Goal: Information Seeking & Learning: Compare options

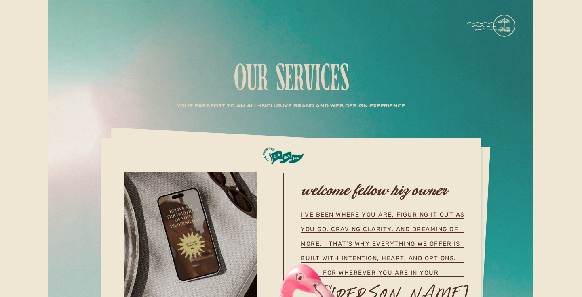
scroll to position [2337, 0]
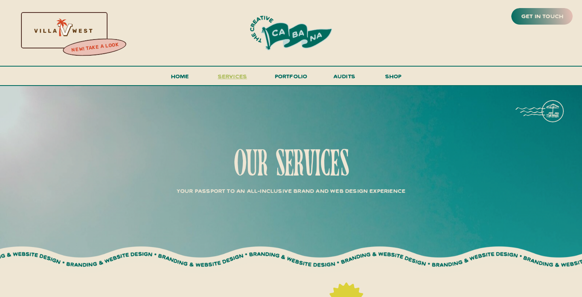
click at [236, 74] on span "services" at bounding box center [233, 76] width 30 height 8
click at [240, 73] on span "services" at bounding box center [233, 76] width 30 height 8
click at [236, 75] on span "services" at bounding box center [233, 76] width 30 height 8
click at [403, 75] on h3 "shop" at bounding box center [393, 78] width 39 height 14
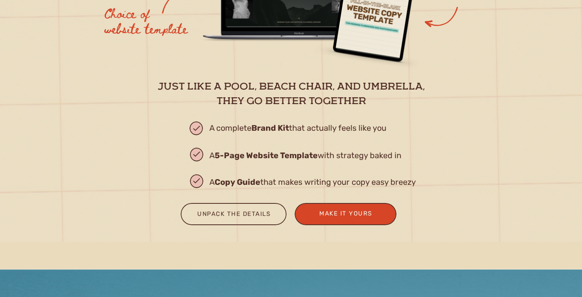
scroll to position [1099, 0]
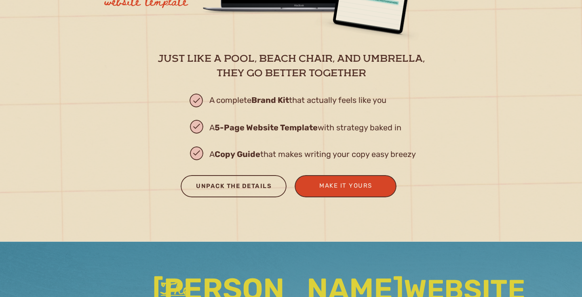
click at [229, 185] on div "Unpack the Details" at bounding box center [233, 187] width 91 height 13
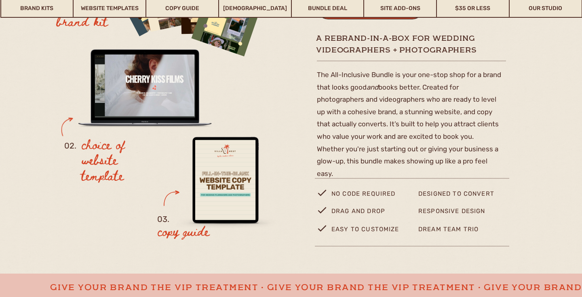
scroll to position [181, 0]
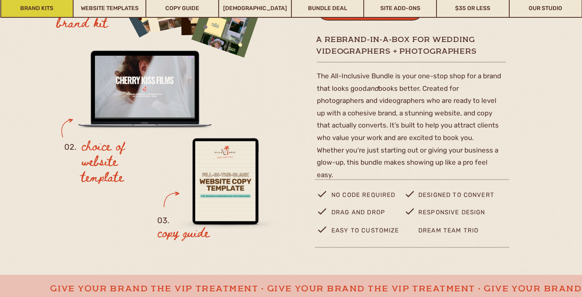
click at [63, 10] on link "Brand Kits" at bounding box center [37, 8] width 72 height 19
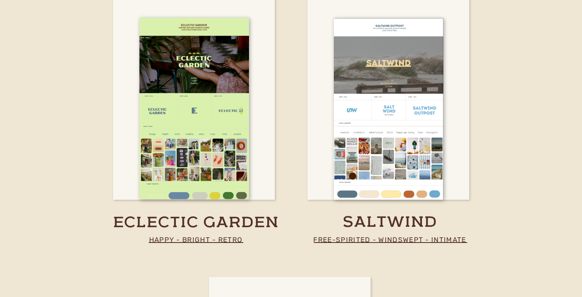
scroll to position [2215, 0]
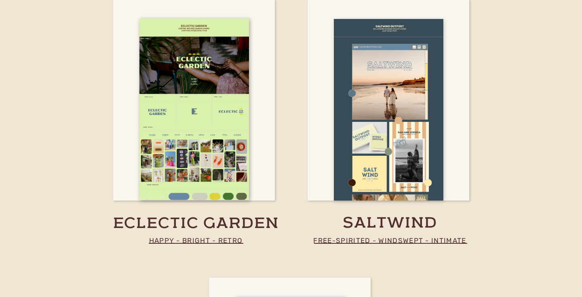
click at [398, 112] on div at bounding box center [389, 110] width 110 height 182
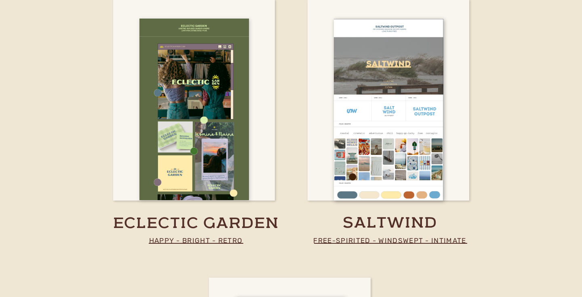
click at [239, 119] on div at bounding box center [194, 110] width 110 height 182
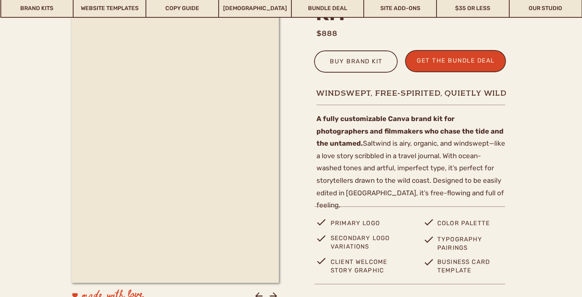
scroll to position [299, 0]
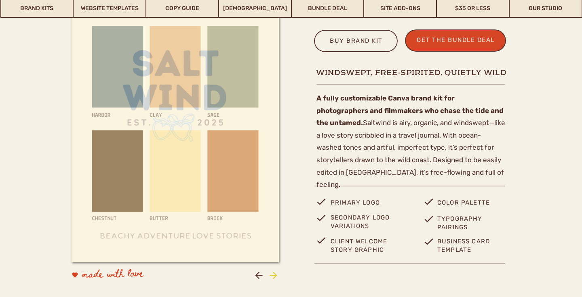
click at [276, 272] on icon at bounding box center [273, 275] width 11 height 11
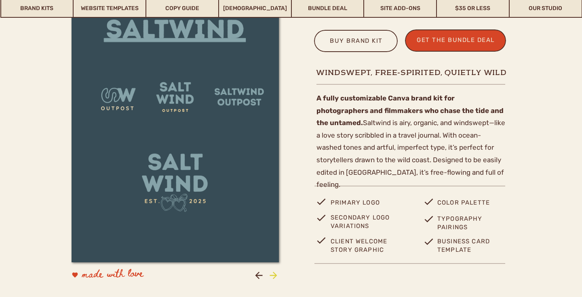
click at [276, 272] on icon at bounding box center [273, 275] width 11 height 11
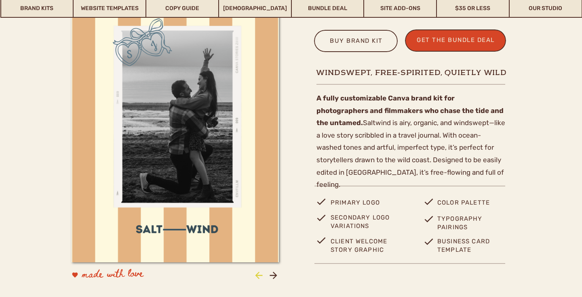
click at [262, 277] on icon at bounding box center [258, 275] width 11 height 11
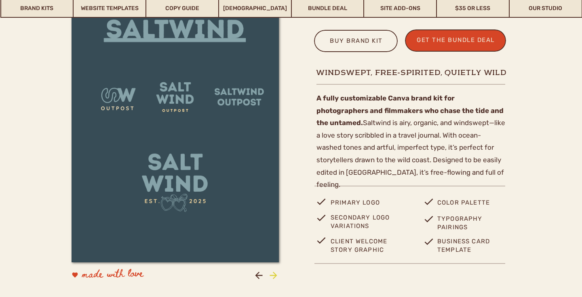
click at [272, 279] on icon at bounding box center [273, 275] width 11 height 11
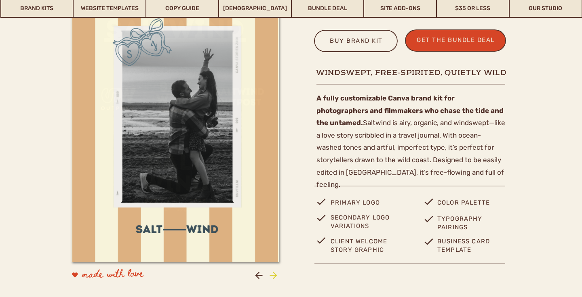
click at [272, 279] on icon at bounding box center [273, 275] width 11 height 11
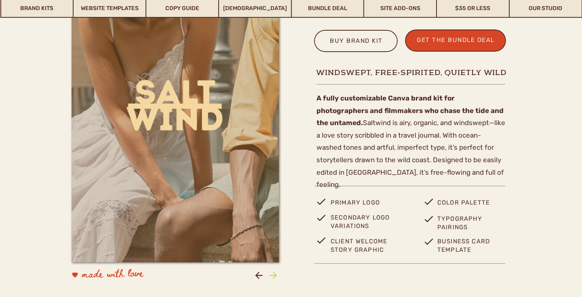
click at [272, 279] on icon at bounding box center [273, 275] width 11 height 11
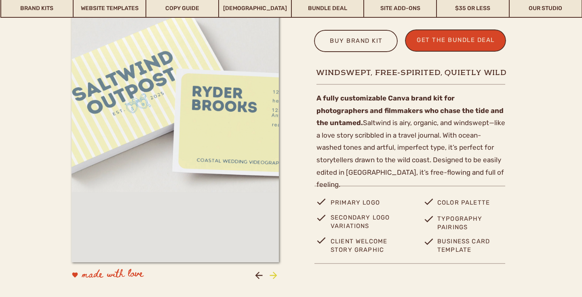
click at [272, 279] on icon at bounding box center [273, 275] width 11 height 11
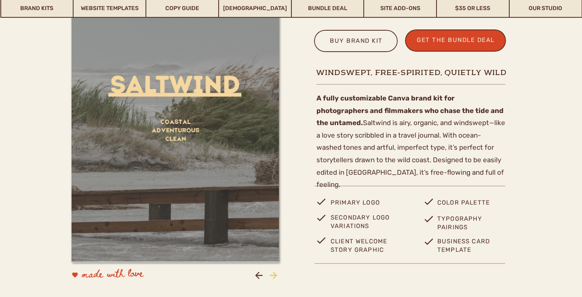
click at [272, 279] on icon at bounding box center [273, 275] width 11 height 11
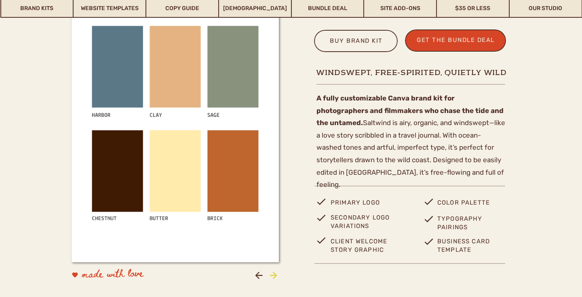
click at [272, 279] on icon at bounding box center [273, 275] width 11 height 11
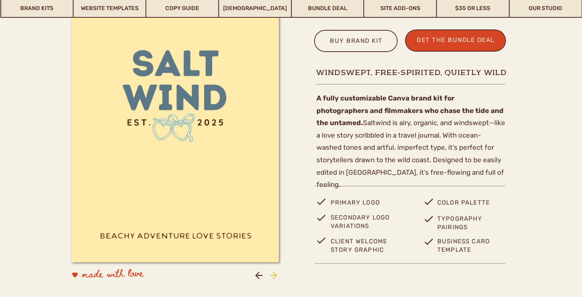
click at [272, 279] on icon at bounding box center [273, 275] width 11 height 11
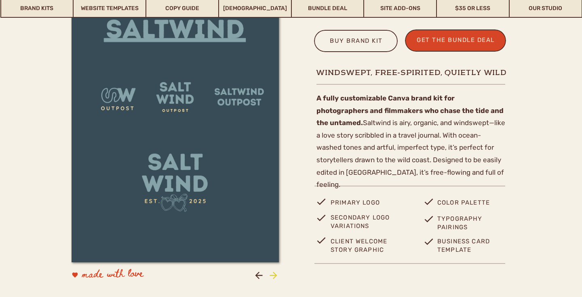
click at [272, 279] on icon at bounding box center [273, 275] width 11 height 11
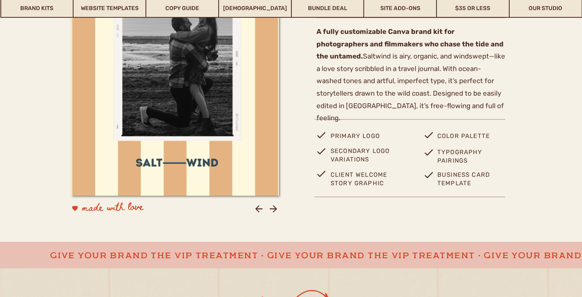
scroll to position [371, 0]
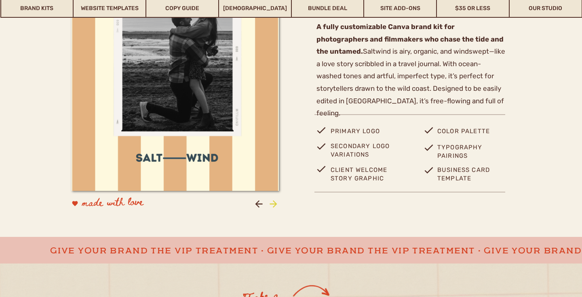
click at [276, 203] on icon at bounding box center [273, 204] width 11 height 11
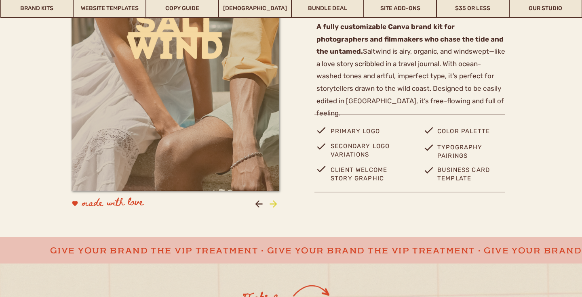
click at [276, 203] on icon at bounding box center [273, 204] width 11 height 11
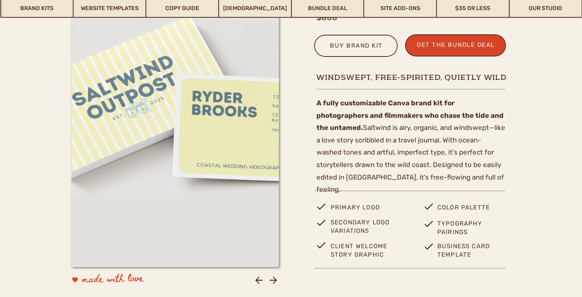
scroll to position [294, 0]
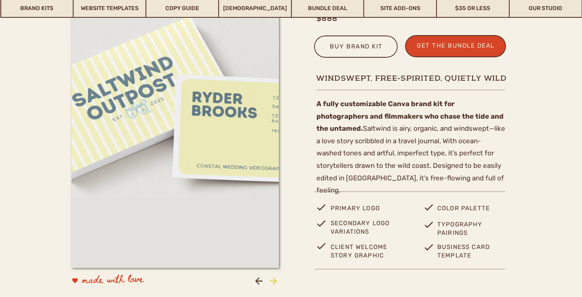
click at [272, 280] on icon at bounding box center [273, 281] width 11 height 11
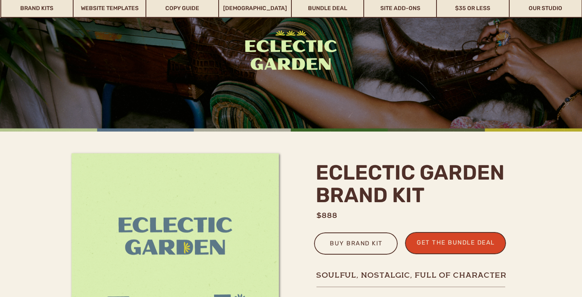
scroll to position [173, 0]
